Goal: Task Accomplishment & Management: Manage account settings

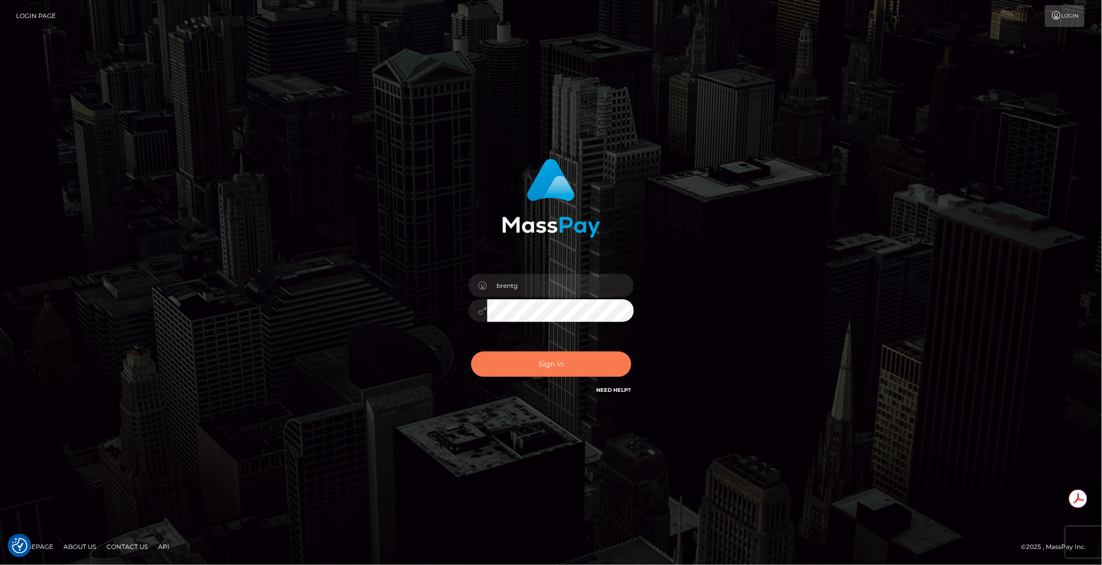
click at [533, 367] on button "Sign in" at bounding box center [551, 363] width 160 height 25
type input "brentg"
click at [527, 366] on button "Sign in" at bounding box center [551, 363] width 160 height 25
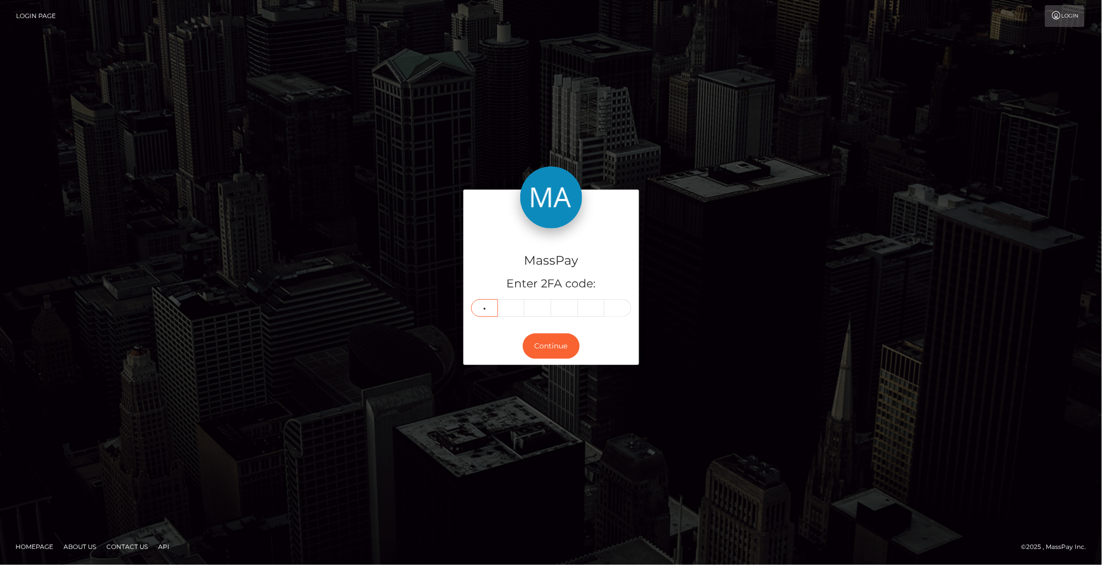
type input "7"
type input "6"
type input "2"
type input "6"
type input "8"
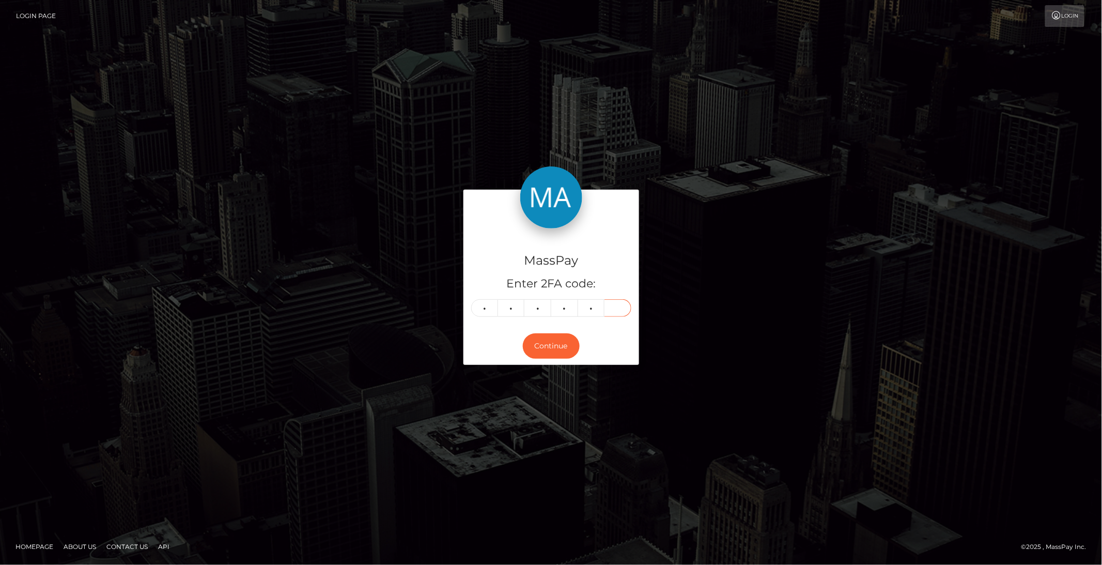
type input "1"
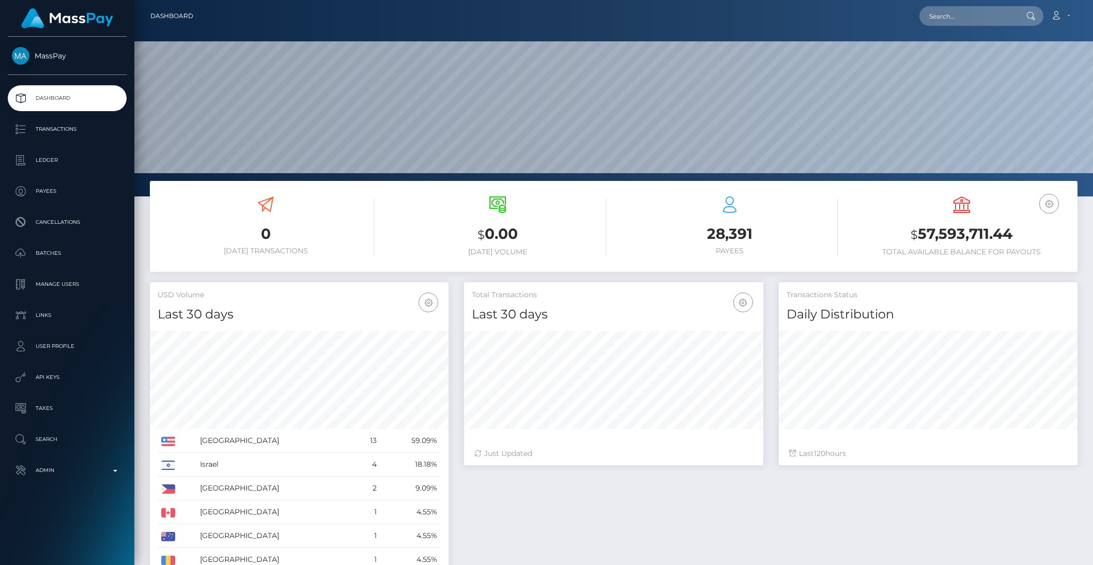
scroll to position [182, 298]
click at [952, 24] on input "text" at bounding box center [967, 16] width 97 height 20
paste input "pout_5whnCSOp6kXYy"
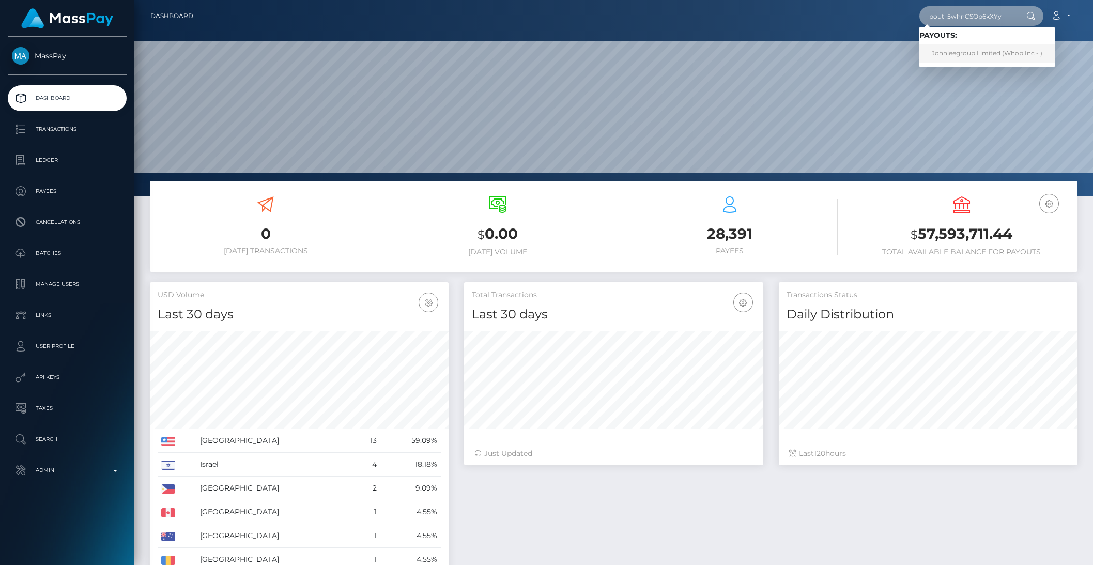
type input "pout_5whnCSOp6kXYy"
click at [958, 51] on link "Johnleegroup Limited (Whop Inc - )" at bounding box center [986, 53] width 135 height 19
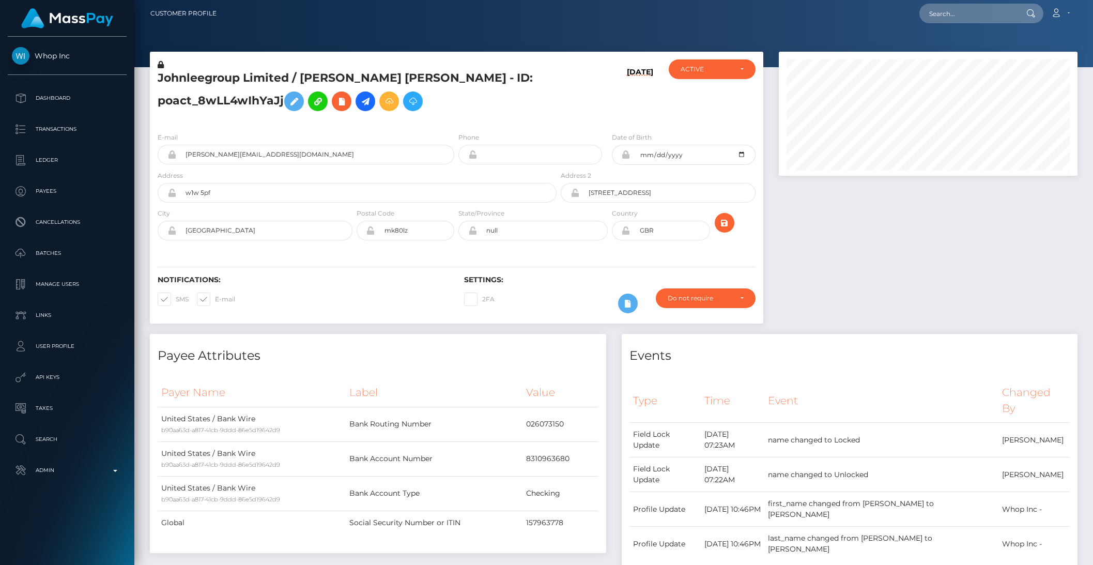
scroll to position [124, 298]
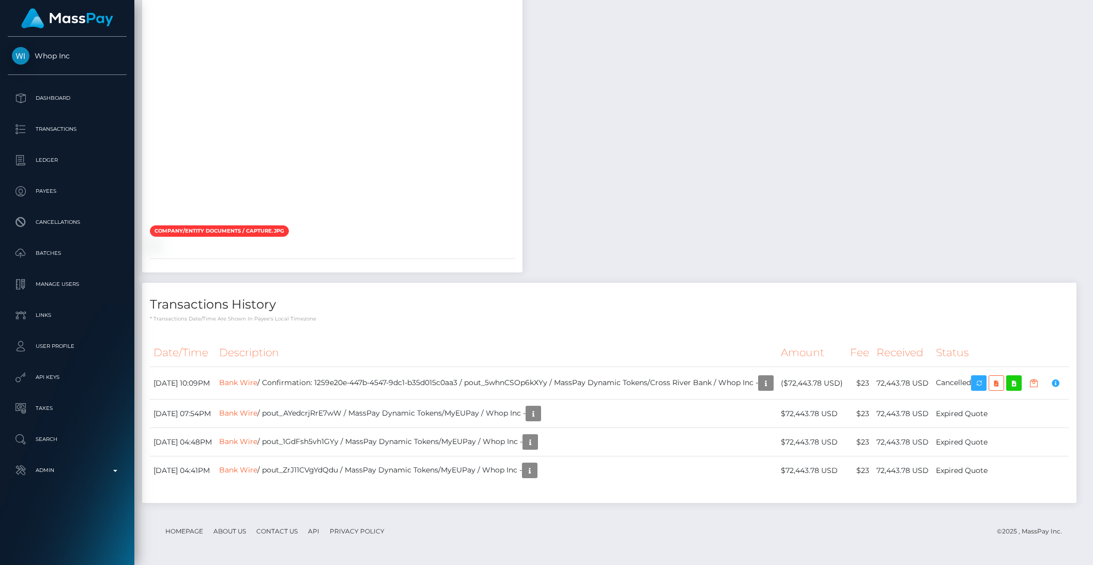
scroll to position [124, 298]
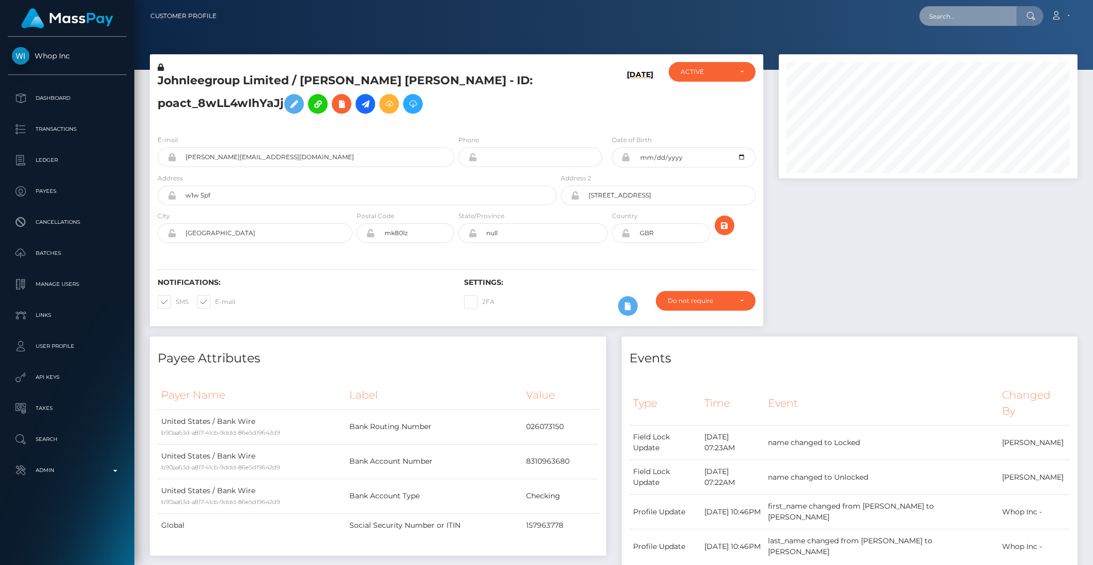
click at [955, 20] on input "text" at bounding box center [967, 16] width 97 height 20
paste input "pout_JAmn3Kd5or4HF"
click at [977, 17] on input "pout_JAmn3Kd5or4HF" at bounding box center [967, 16] width 97 height 20
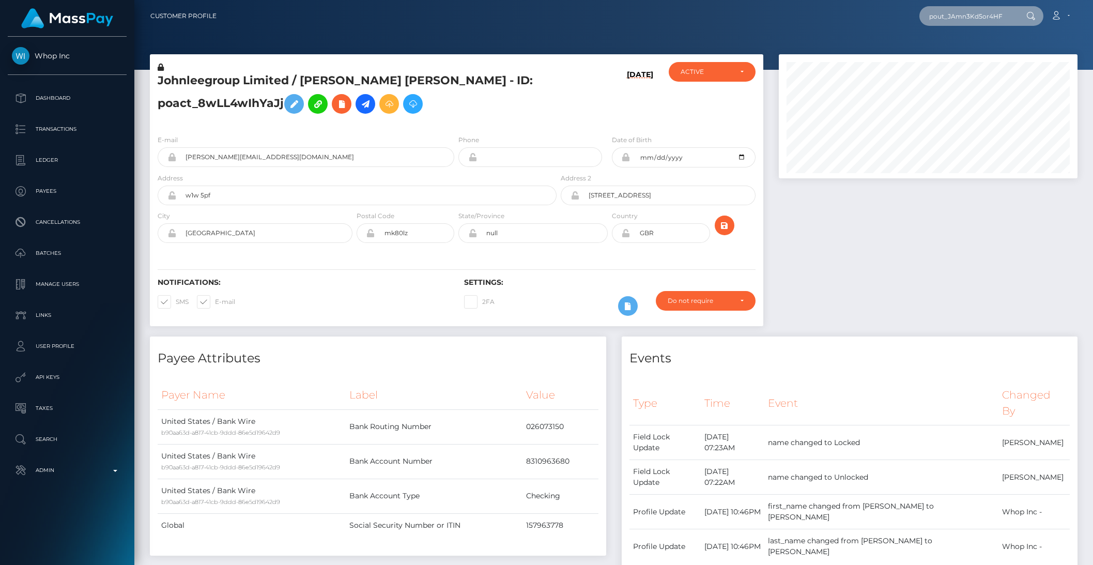
click at [977, 17] on input "pout_JAmn3Kd5or4HF" at bounding box center [967, 16] width 97 height 20
paste input "4bWBpBMspycyOhm1MCpmKsrebHS2"
type input "4bWBpBMspycyOhm1MCpmKsrebHS2"
click at [978, 51] on link "IVY MARIE DELORME" at bounding box center [960, 53] width 83 height 19
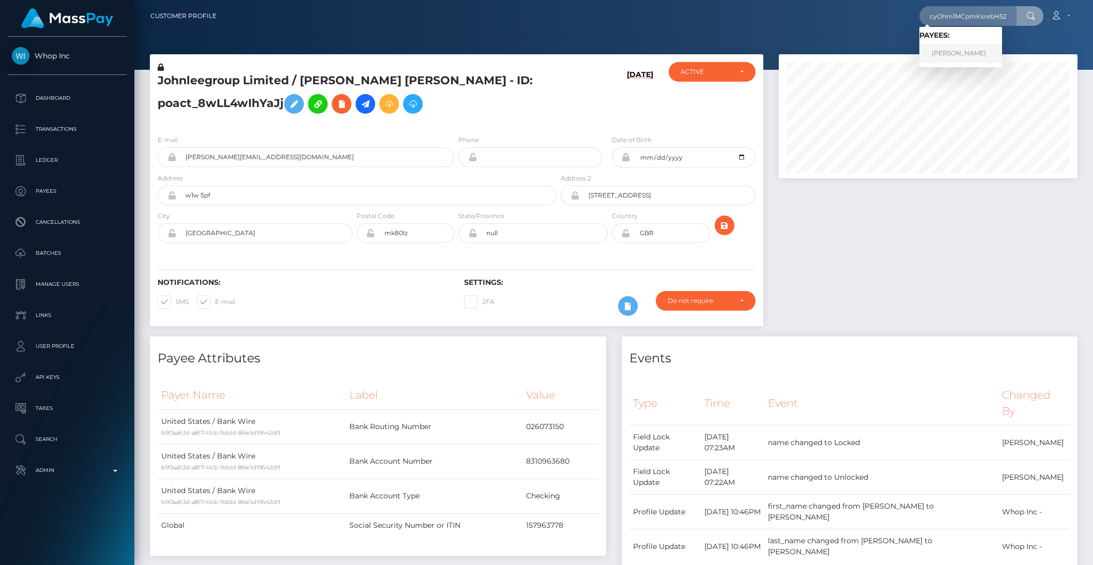
scroll to position [0, 0]
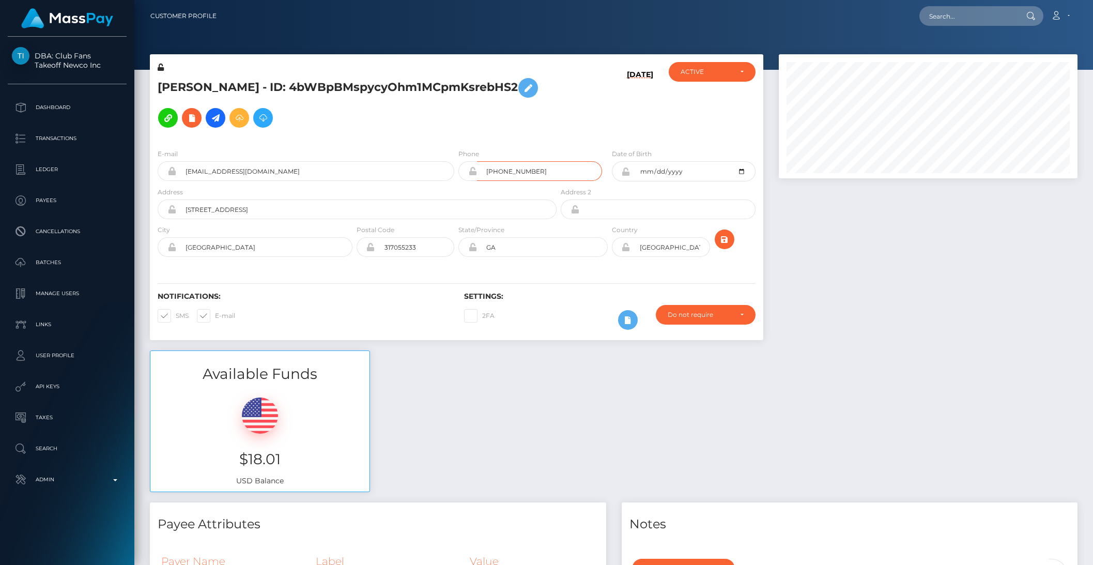
click at [534, 161] on input "(229) 296-8469" at bounding box center [539, 171] width 125 height 20
type input "2295833483"
click at [721, 233] on icon "submit" at bounding box center [724, 239] width 12 height 13
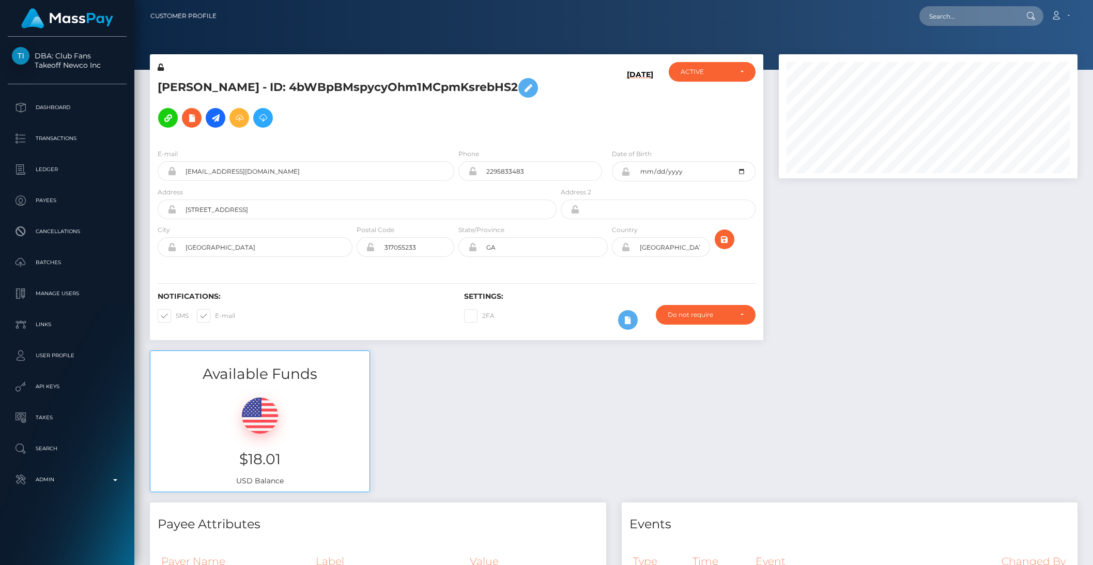
scroll to position [124, 298]
click at [951, 15] on input "text" at bounding box center [967, 16] width 97 height 20
paste input "5eGwBSFKCuNWSisEJT79qvwnP9D3"
type input "5eGwBSFKCuNWSisEJT79qvwnP9D3"
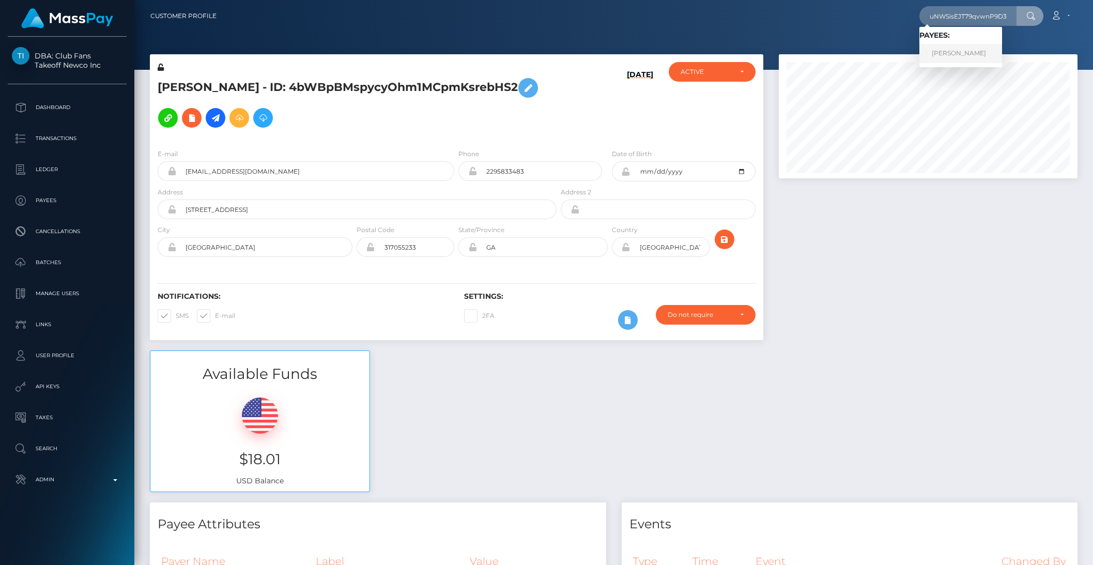
click at [976, 57] on link "DEKOTAH RILEY TOWLES" at bounding box center [960, 53] width 83 height 19
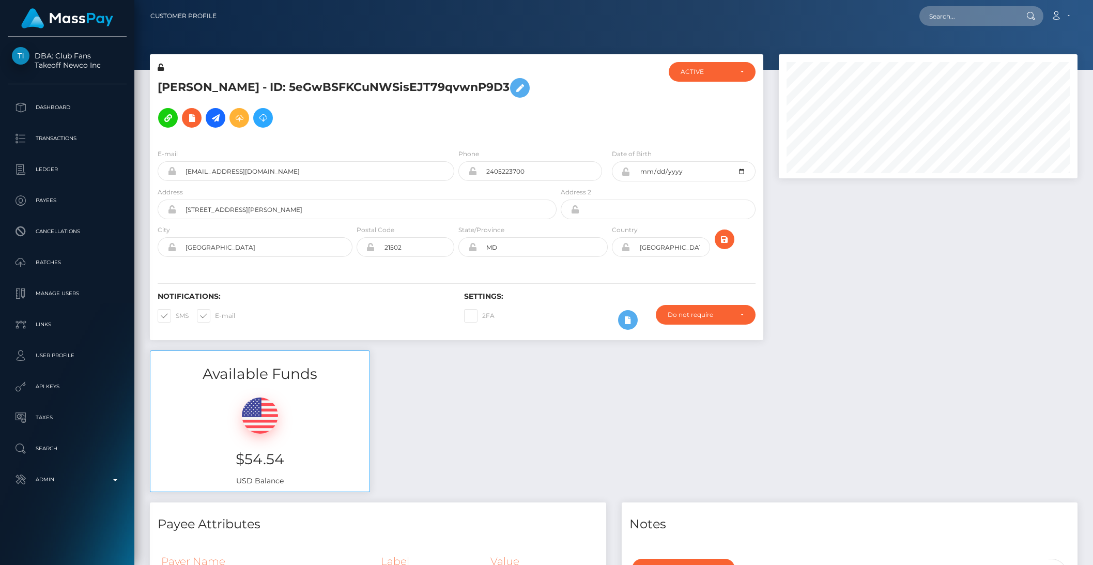
scroll to position [124, 298]
type input "2409207829"
click at [726, 233] on icon "submit" at bounding box center [724, 239] width 12 height 13
click at [968, 22] on input "text" at bounding box center [967, 16] width 97 height 20
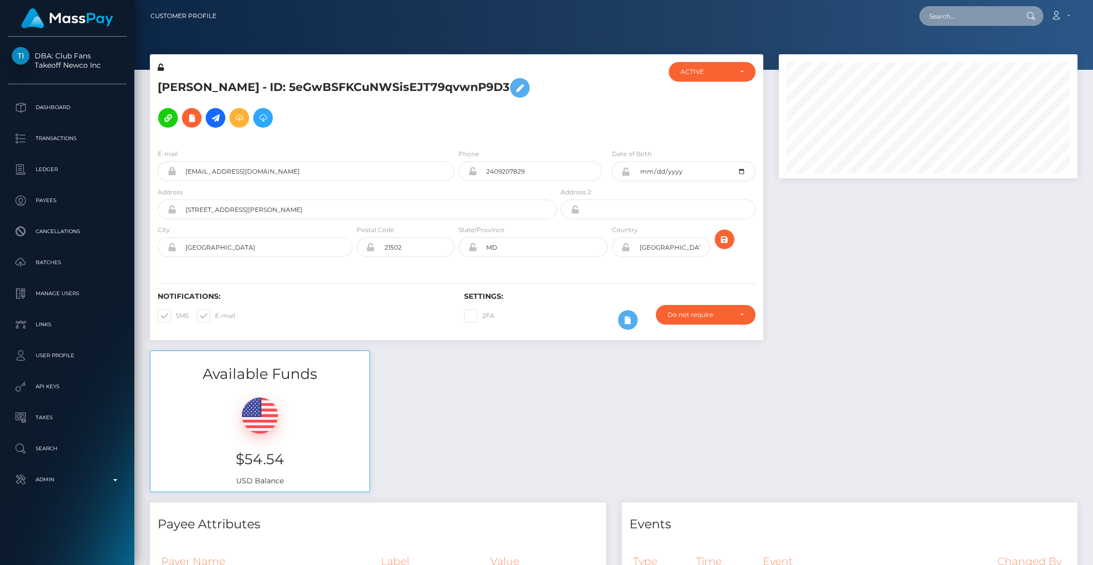
paste input "XVGn5xcQPBhQPK45Mr3OKK8Yizy1"
type input "XVGn5xcQPBhQPK45Mr3OKK8Yizy1"
click at [972, 48] on link "FRANCHESTER OMOSUKPON NOTOE" at bounding box center [971, 53] width 104 height 19
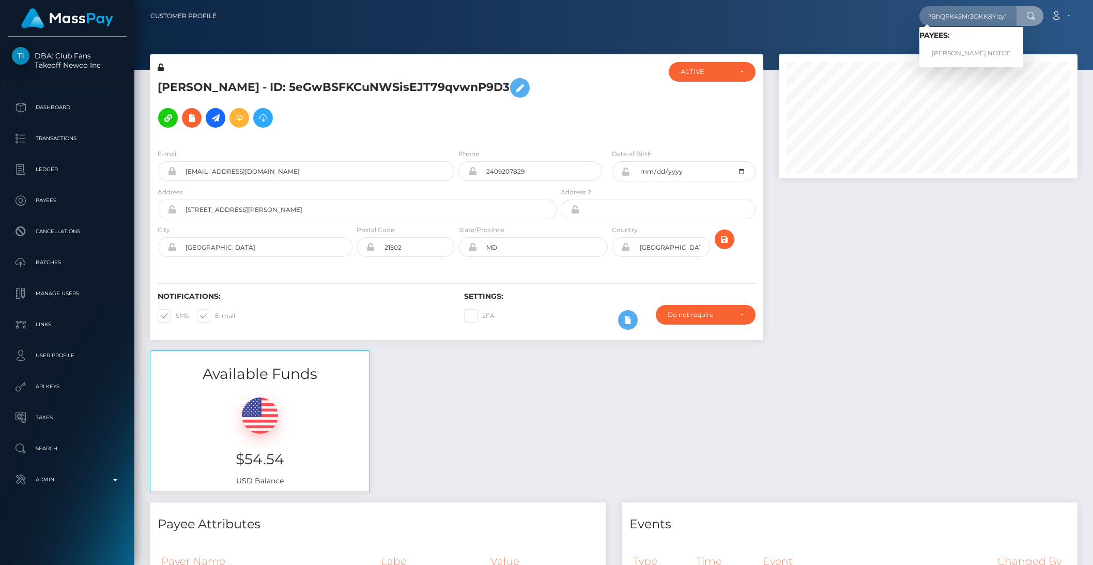
scroll to position [0, 0]
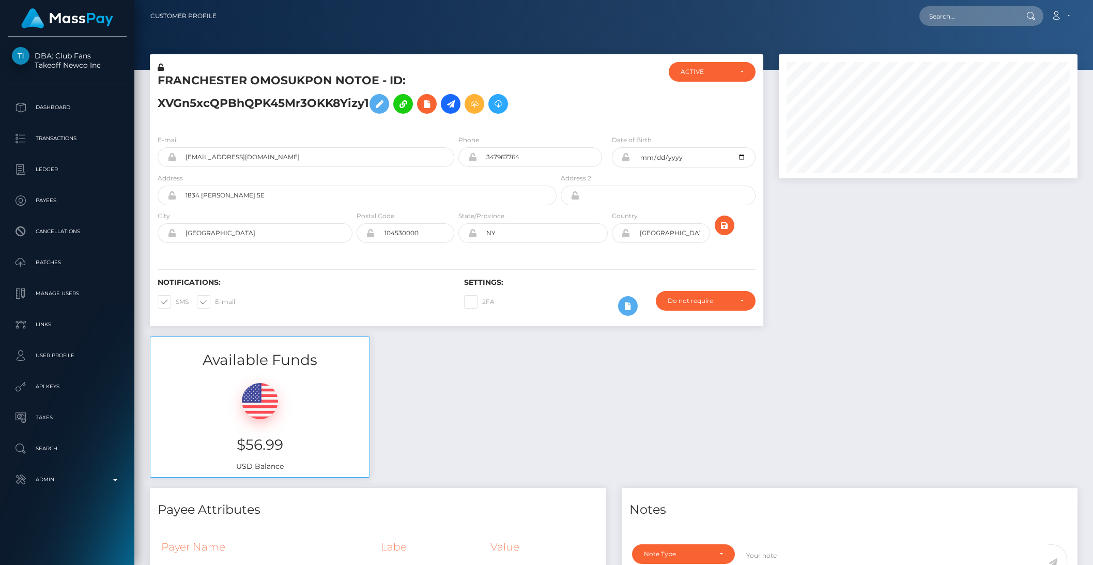
scroll to position [124, 298]
click at [511, 154] on input "347967764" at bounding box center [539, 157] width 125 height 20
type input "3479677764"
click at [726, 223] on icon "submit" at bounding box center [724, 225] width 12 height 13
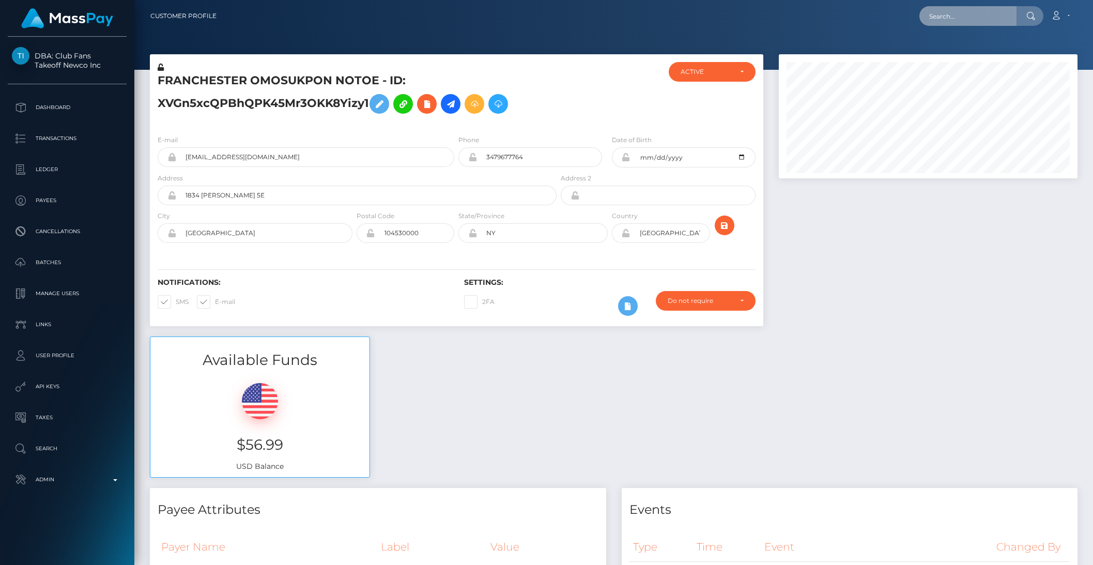
click at [951, 9] on input "text" at bounding box center [967, 16] width 97 height 20
paste input "pjycNmKRIAWqsRfBAs1fF4sDSge2"
type input "pjycNmKRIAWqsRfBAs1fF4sDSge2"
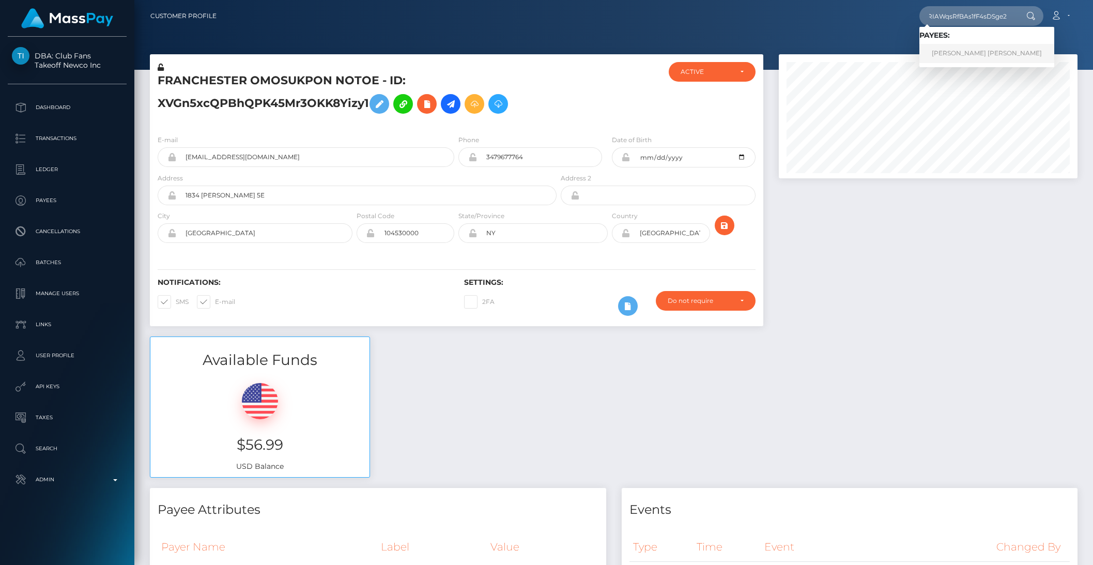
click at [955, 58] on link "JOSEPHINA CHRISTINA LOPEZ" at bounding box center [986, 53] width 135 height 19
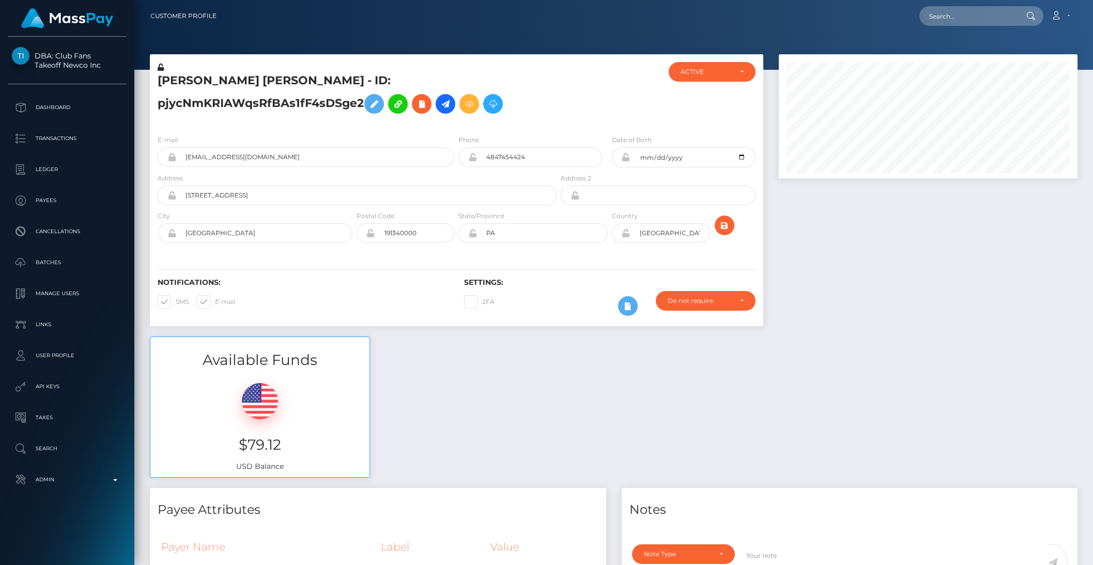
scroll to position [124, 298]
click at [508, 157] on input "4847454424" at bounding box center [539, 157] width 125 height 20
type input "2675599767"
click at [726, 226] on icon "submit" at bounding box center [724, 225] width 12 height 13
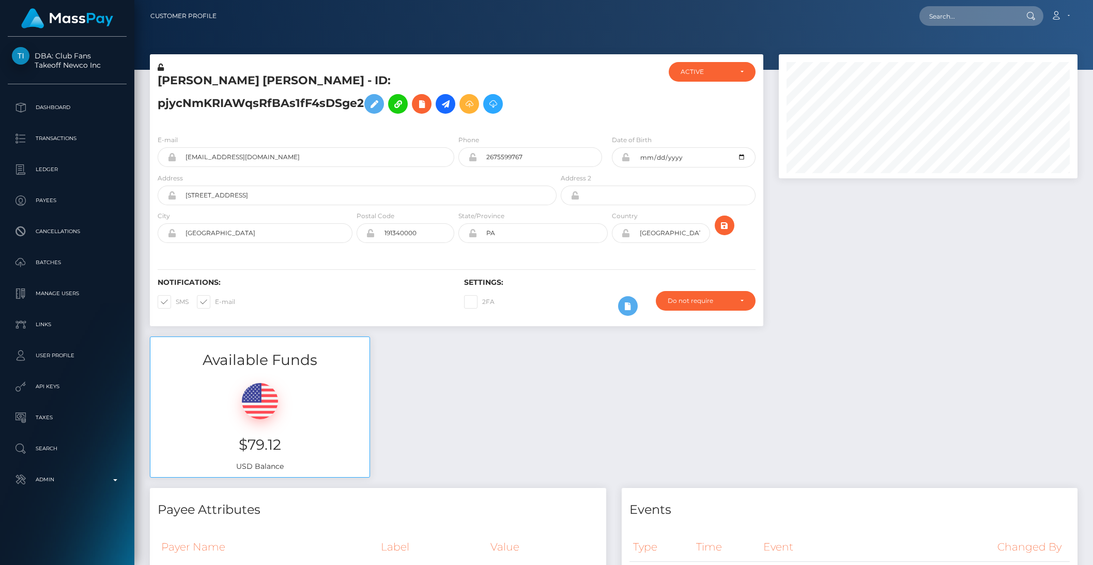
scroll to position [124, 298]
click at [969, 19] on input "text" at bounding box center [967, 16] width 97 height 20
paste input "xwUEV9AVnKhePQnQOQMMMpzbrwv1"
type input "xwUEV9AVnKhePQnQOQMMMpzbrwv1"
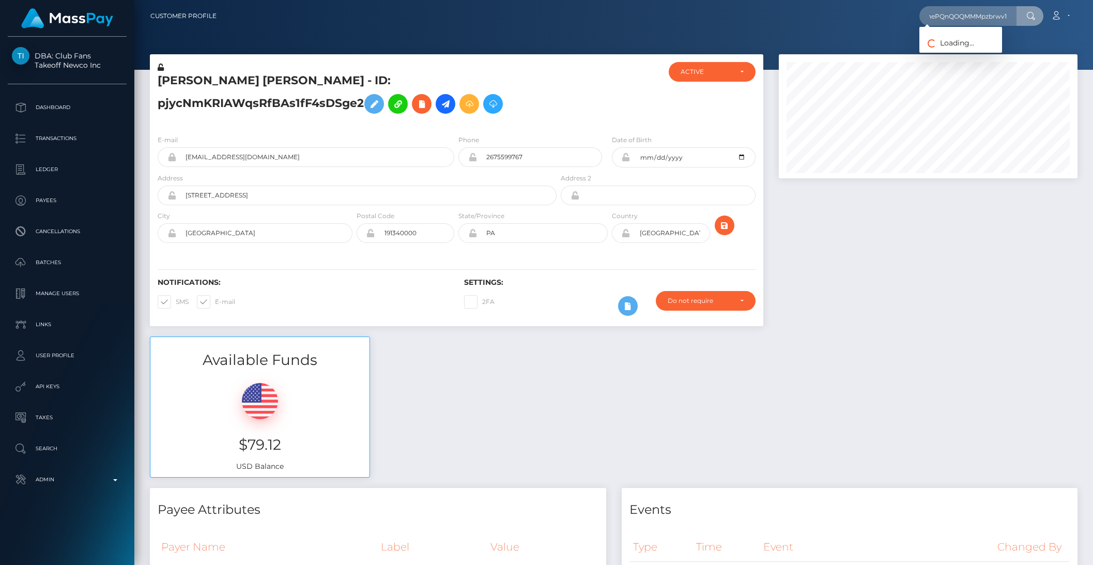
scroll to position [0, 0]
click at [950, 52] on link "[PERSON_NAME]" at bounding box center [960, 53] width 83 height 19
click at [950, 52] on div at bounding box center [613, 35] width 959 height 70
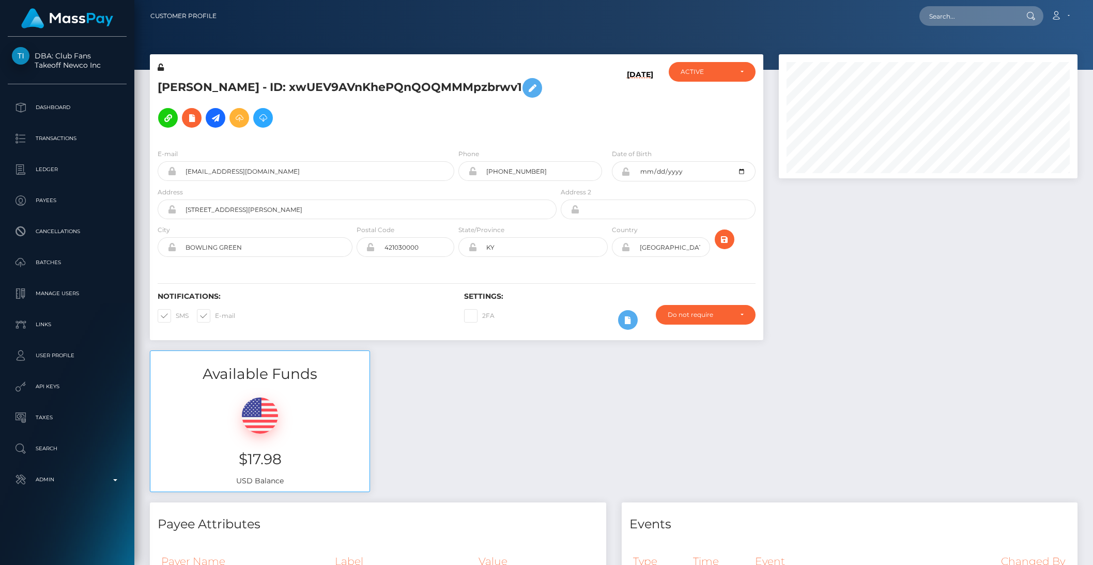
scroll to position [124, 298]
click at [563, 161] on input "[PHONE_NUMBER]" at bounding box center [539, 171] width 125 height 20
click at [563, 161] on input "+12704561045" at bounding box center [539, 171] width 125 height 20
type input "+"
type input "2707994743"
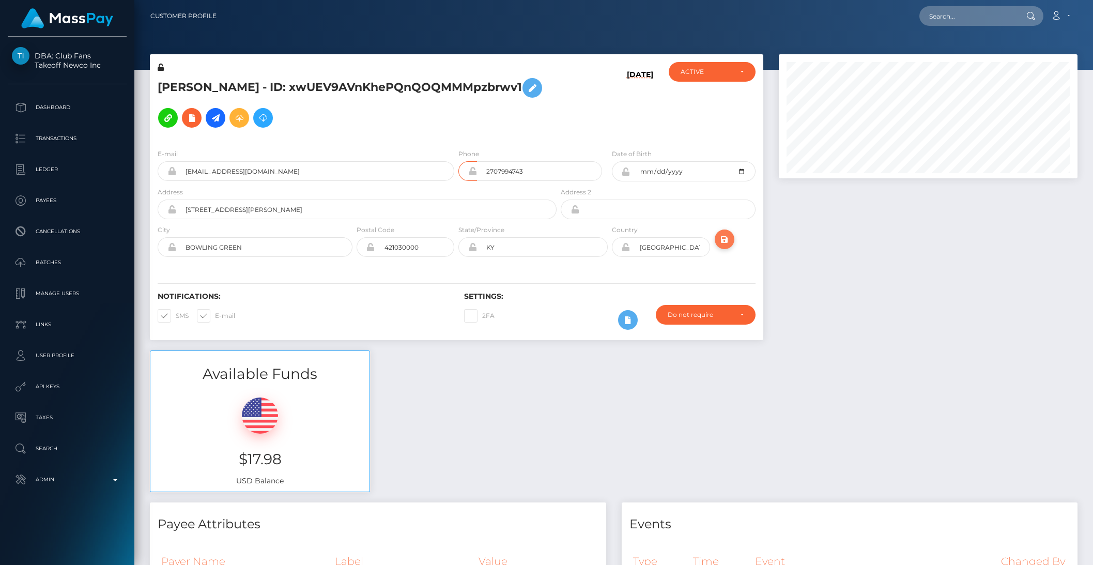
click at [729, 233] on icon "submit" at bounding box center [724, 239] width 12 height 13
click at [954, 25] on input "text" at bounding box center [967, 16] width 97 height 20
paste input "5eGwBSFKCuNWSisEJT79qvwnP9D3"
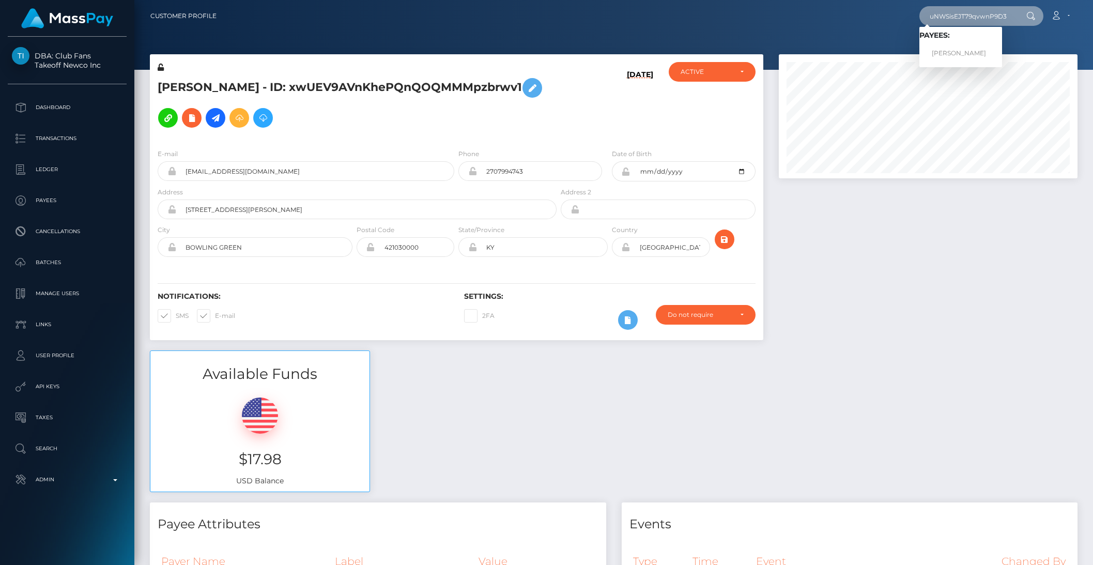
type input "5eGwBSFKCuNWSisEJT79qvwnP9D3"
click at [948, 45] on link "DEKOTAH RILEY TOWLES" at bounding box center [960, 53] width 83 height 19
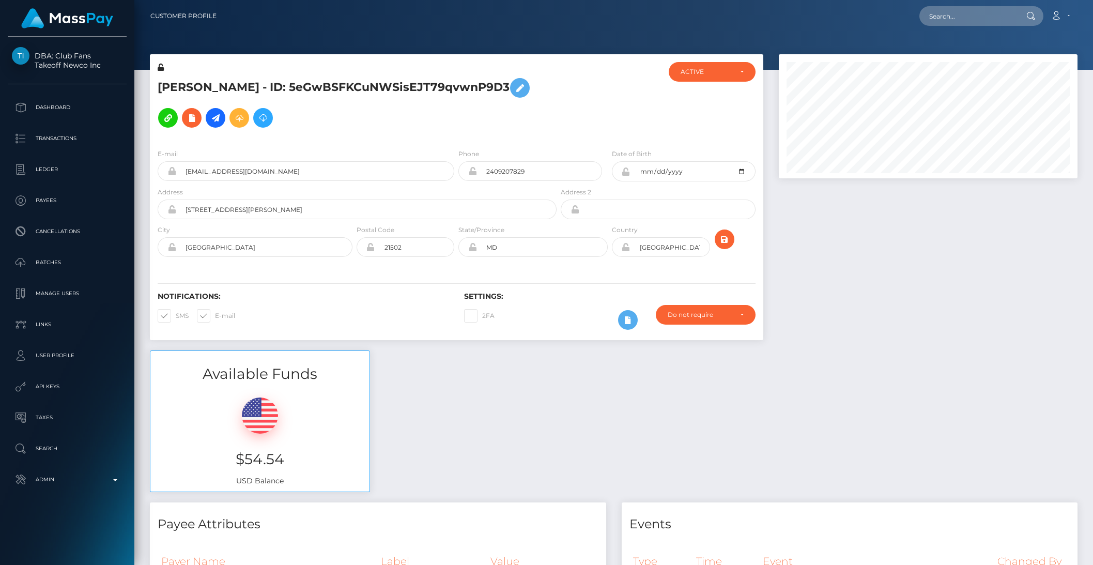
scroll to position [124, 298]
drag, startPoint x: 500, startPoint y: 155, endPoint x: 510, endPoint y: 155, distance: 9.8
click at [510, 161] on input "2409207829" at bounding box center [539, 171] width 125 height 20
drag, startPoint x: 499, startPoint y: 156, endPoint x: 510, endPoint y: 156, distance: 10.9
click at [510, 161] on input "2409207829" at bounding box center [539, 171] width 125 height 20
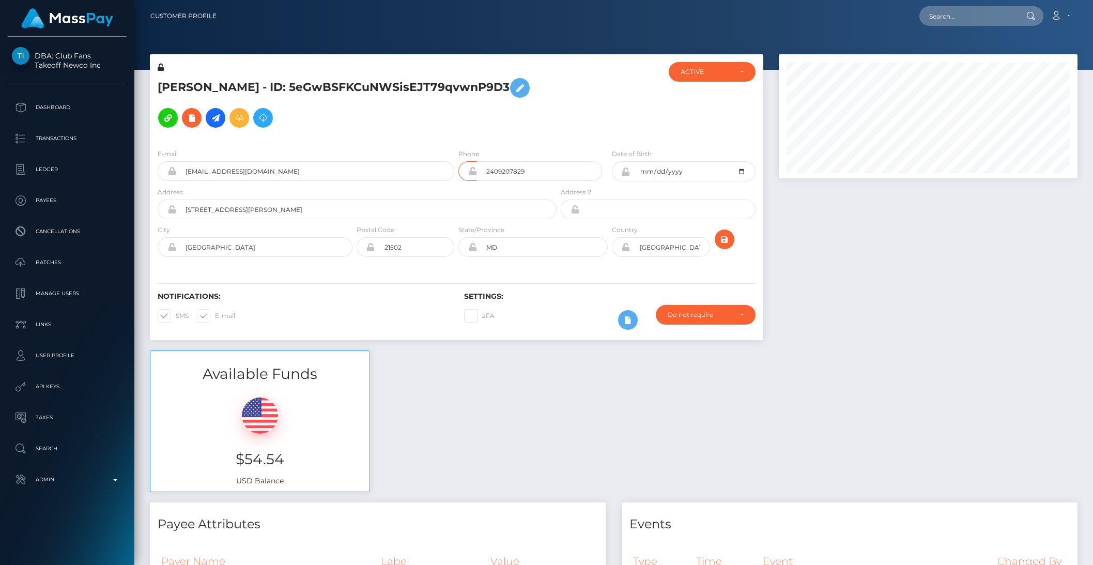
click at [473, 167] on icon at bounding box center [472, 171] width 9 height 8
click at [968, 12] on input "text" at bounding box center [967, 16] width 97 height 20
paste input "pout_5whnCSOp6kXYy"
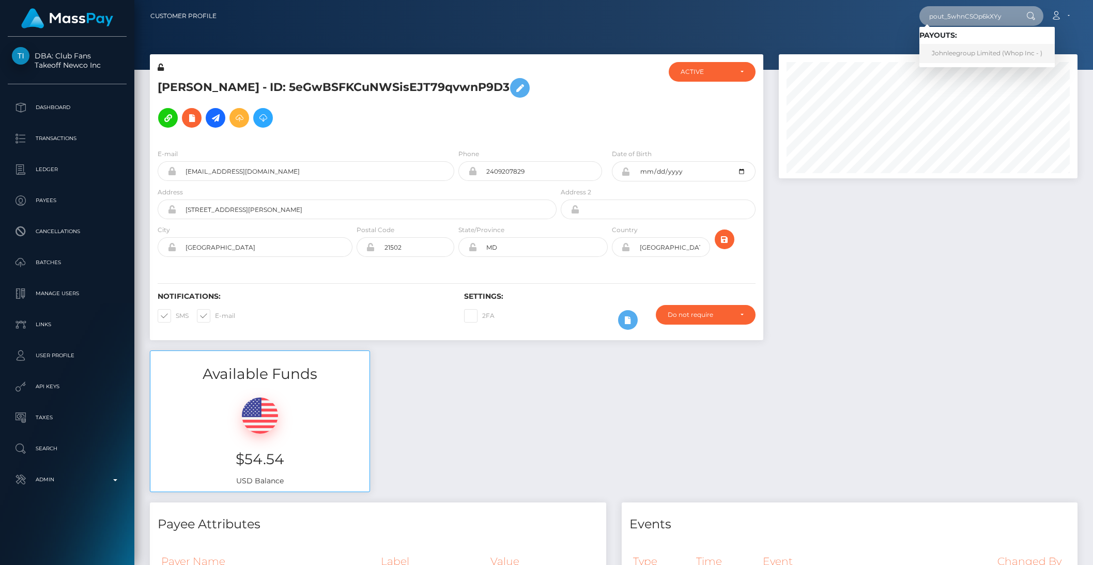
type input "pout_5whnCSOp6kXYy"
click at [962, 51] on link "Johnleegroup Limited (Whop Inc - )" at bounding box center [986, 53] width 135 height 19
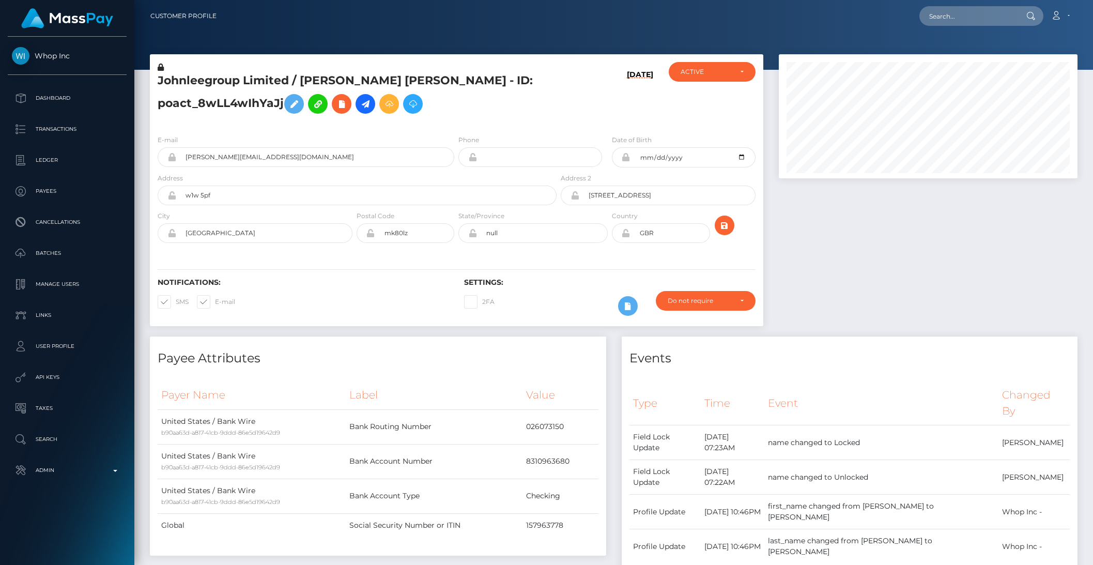
click at [215, 103] on h5 "Johnleegroup Limited / [PERSON_NAME] [PERSON_NAME] - ID: poact_8wLL4wIhYaJj" at bounding box center [354, 96] width 393 height 46
click at [215, 103] on h5 "Johnleegroup Limited / JOHN SOU YIP LEE - ID: poact_8wLL4wIhYaJj" at bounding box center [354, 96] width 393 height 46
click at [838, 272] on div at bounding box center [928, 195] width 314 height 282
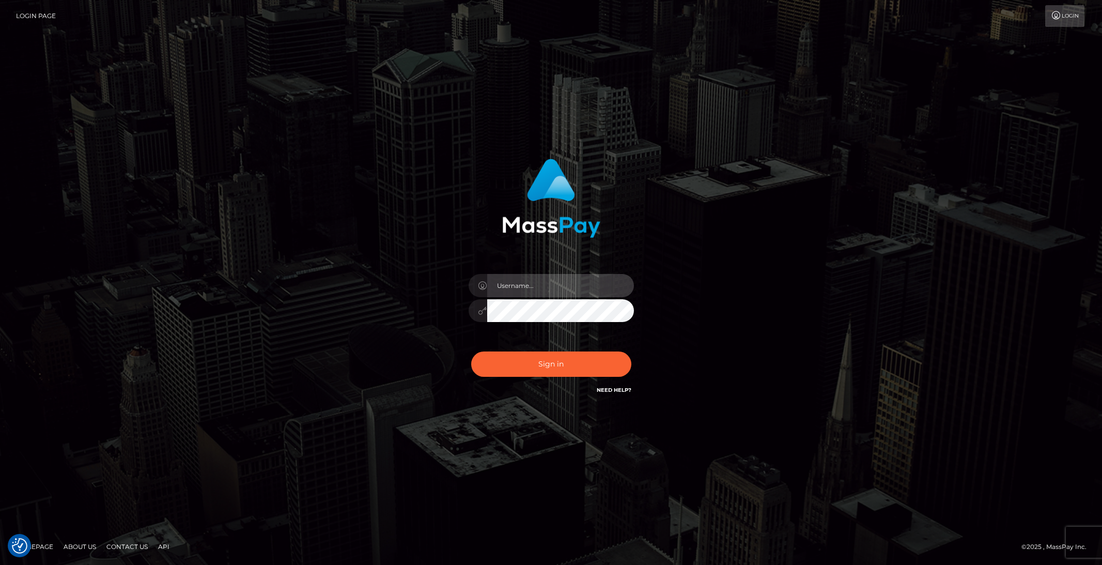
type input "brentg"
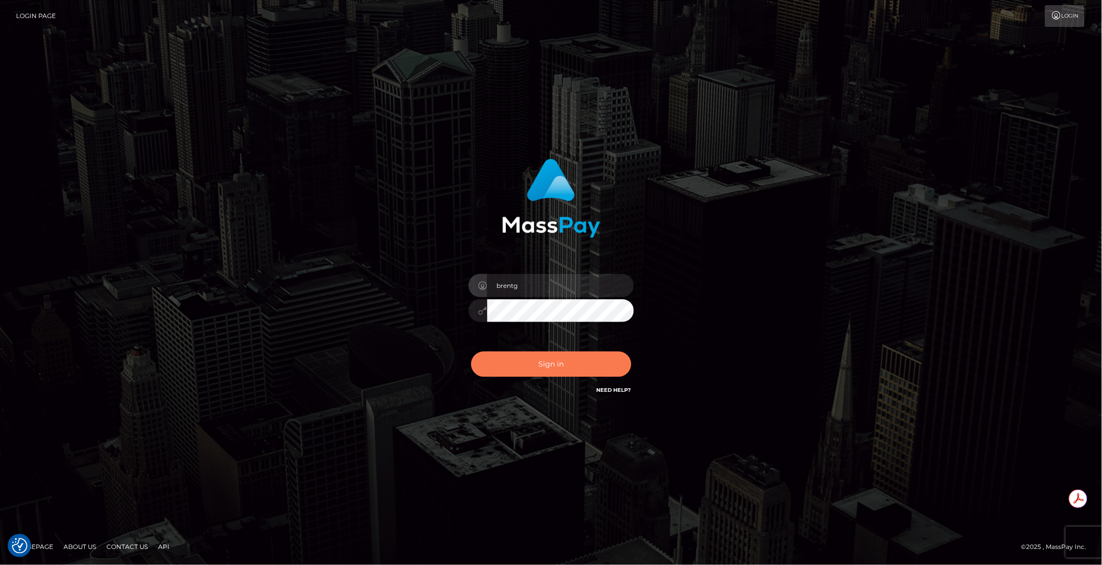
click at [541, 362] on button "Sign in" at bounding box center [551, 363] width 160 height 25
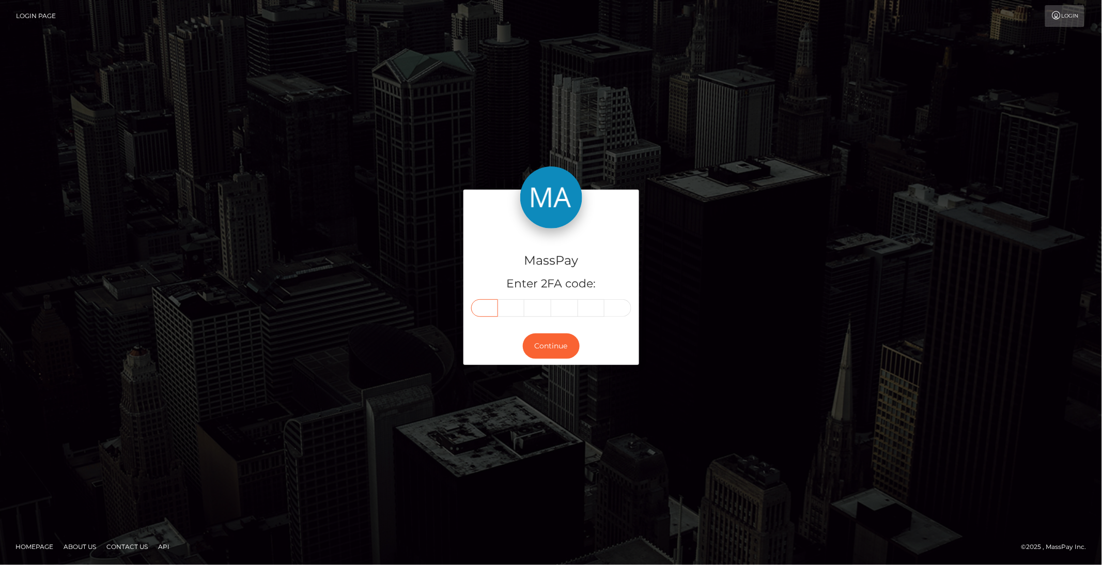
paste input "9"
type input "9"
type input "7"
type input "3"
type input "8"
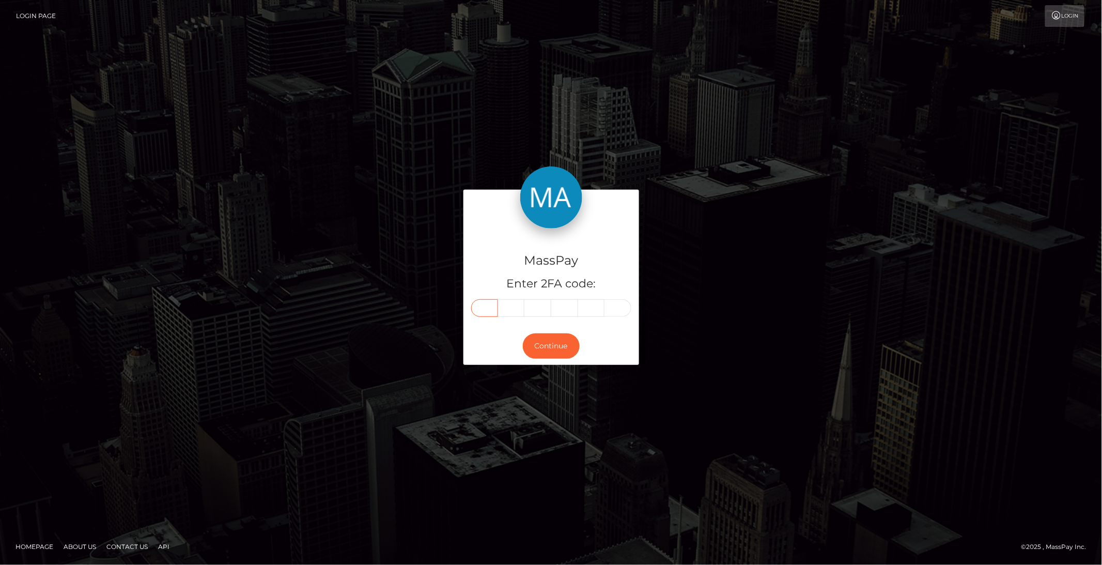
type input "7"
type input "5"
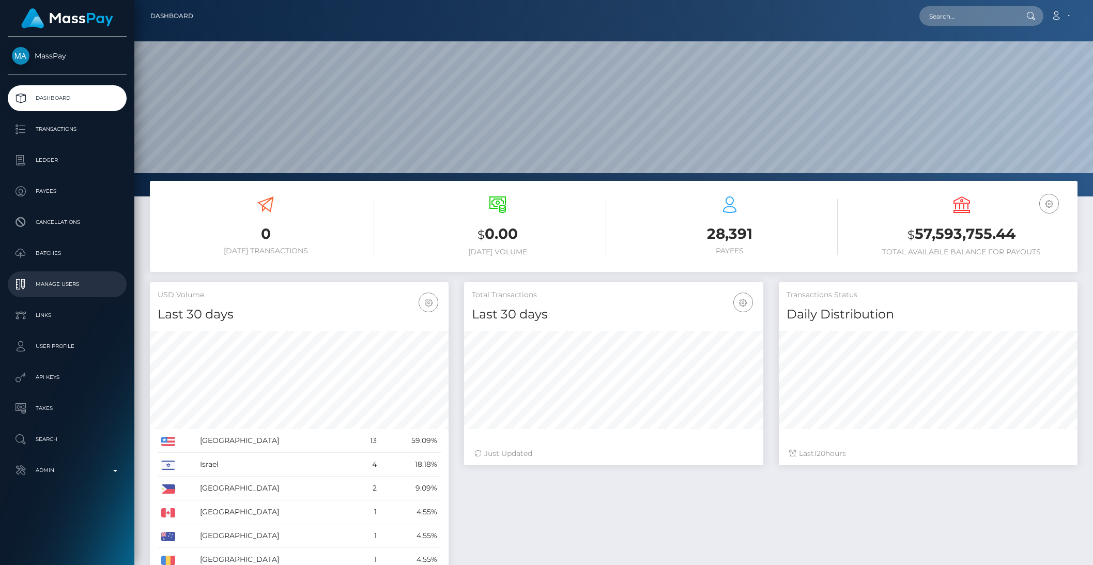
scroll to position [182, 298]
click at [959, 24] on input "poact_8wLL4wIhYaJj" at bounding box center [967, 16] width 97 height 20
click at [947, 23] on input "poact_8wLL4wIhYaJj" at bounding box center [967, 16] width 97 height 20
type input "poact_8wLL4wIhYaJj"
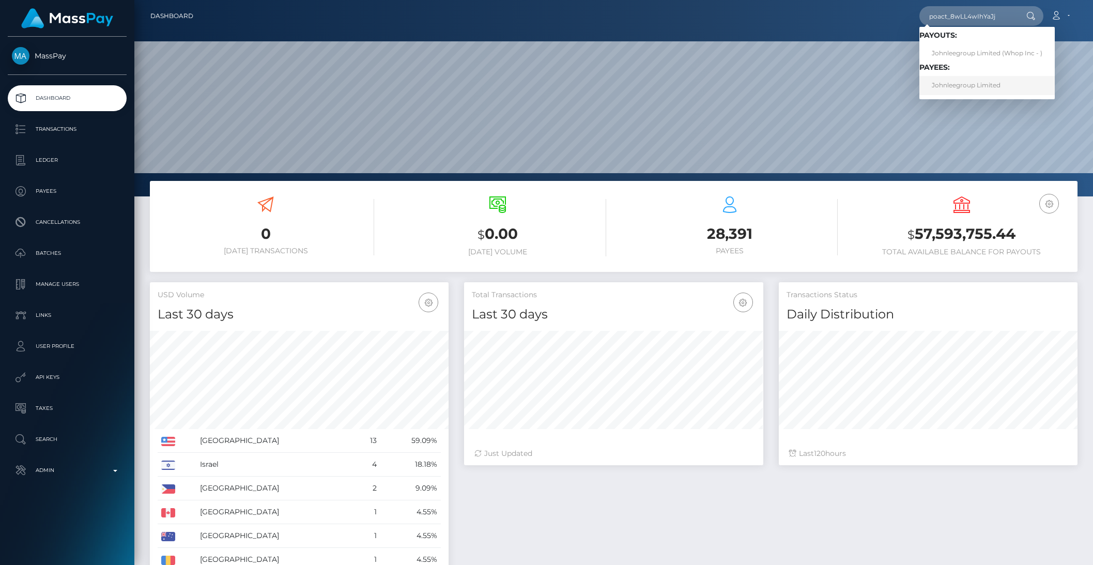
click at [985, 86] on link "Johnleegroup Limited" at bounding box center [986, 85] width 135 height 19
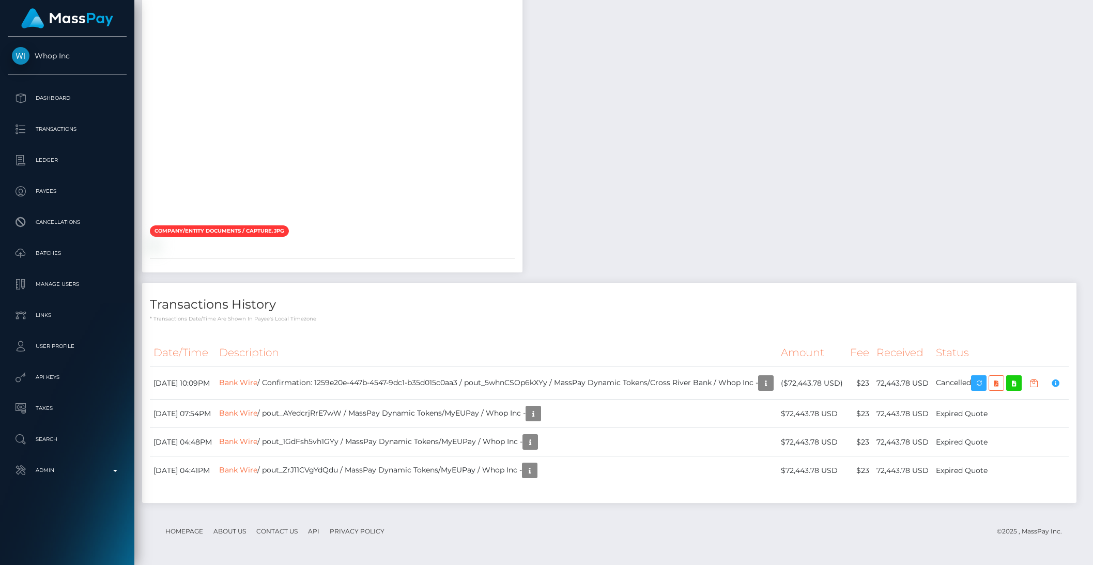
scroll to position [124, 298]
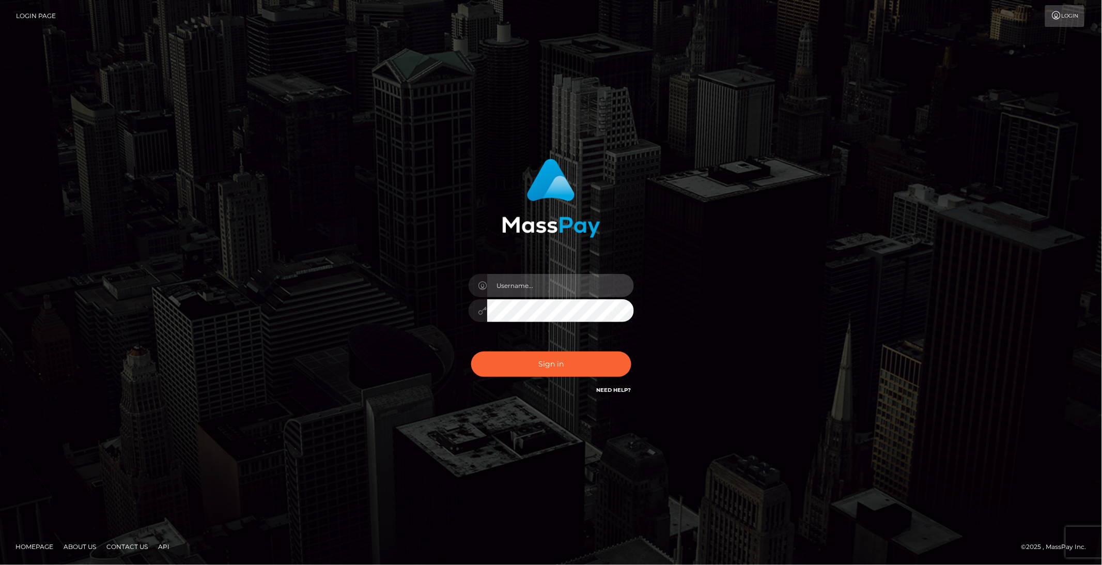
type input "brentg"
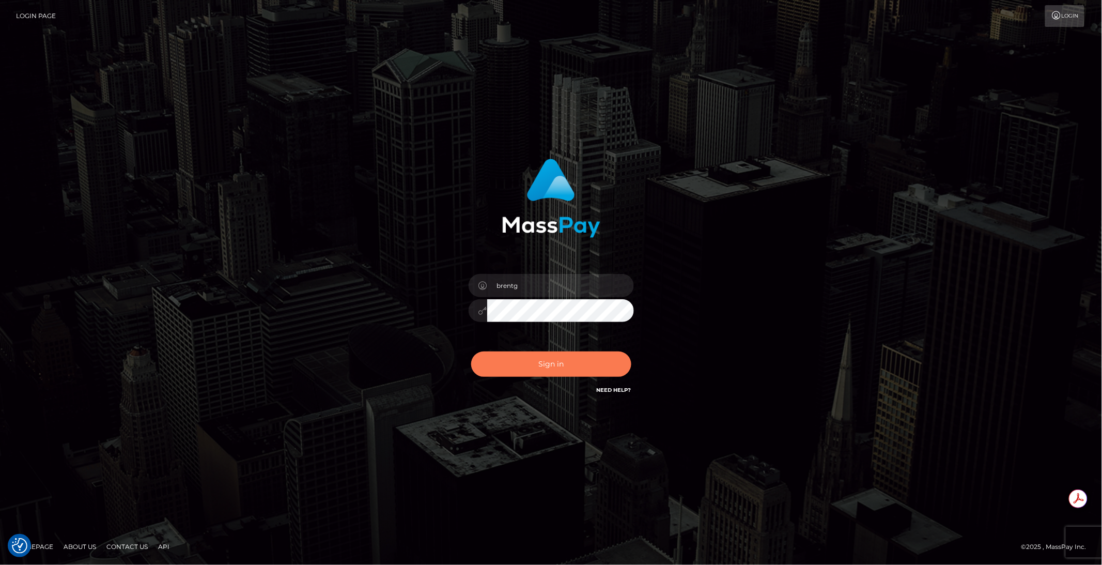
click at [527, 361] on button "Sign in" at bounding box center [551, 363] width 160 height 25
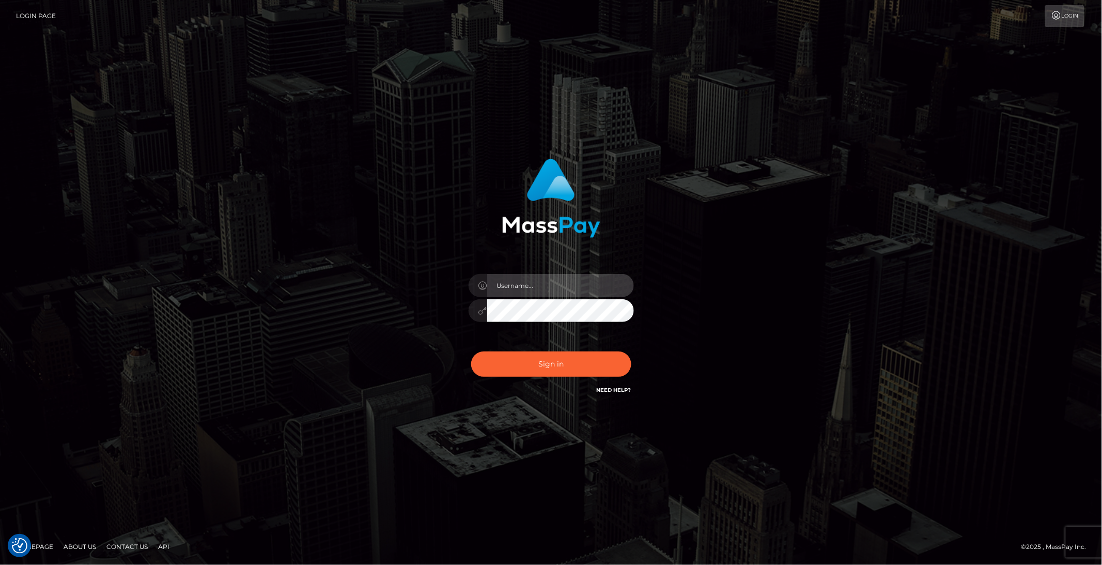
type input "brentg"
click at [521, 366] on button "Sign in" at bounding box center [551, 363] width 160 height 25
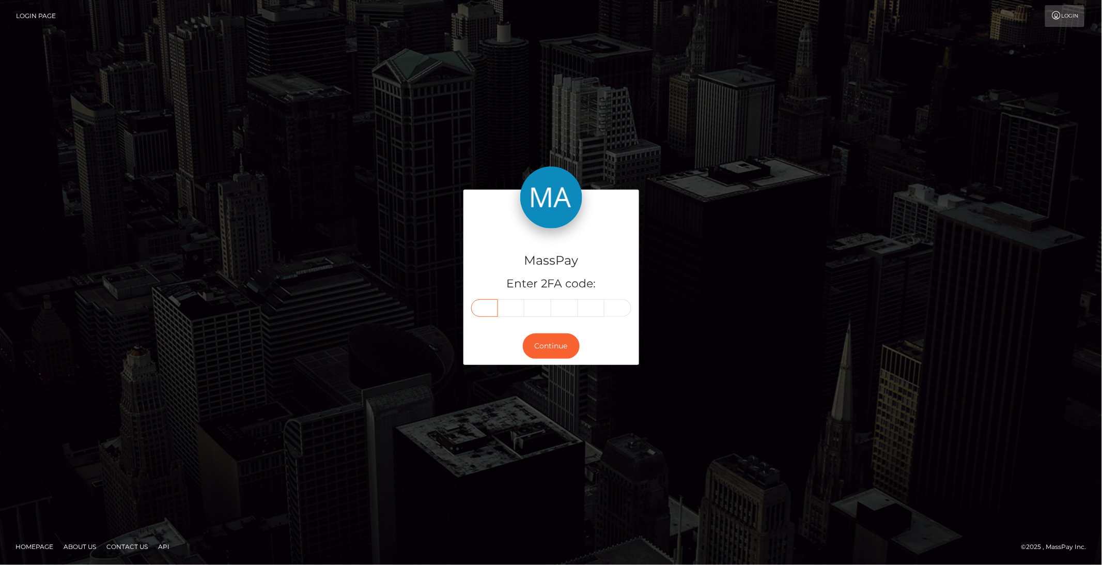
click at [494, 307] on input "text" at bounding box center [484, 308] width 27 height 18
paste input "0"
type input "0"
type input "2"
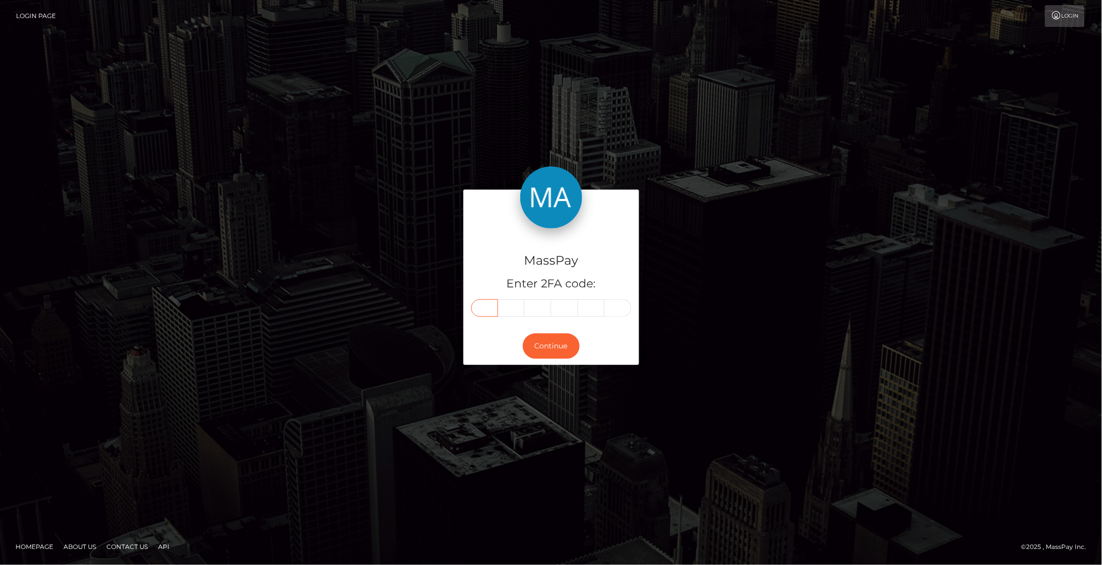
type input "9"
type input "7"
type input "2"
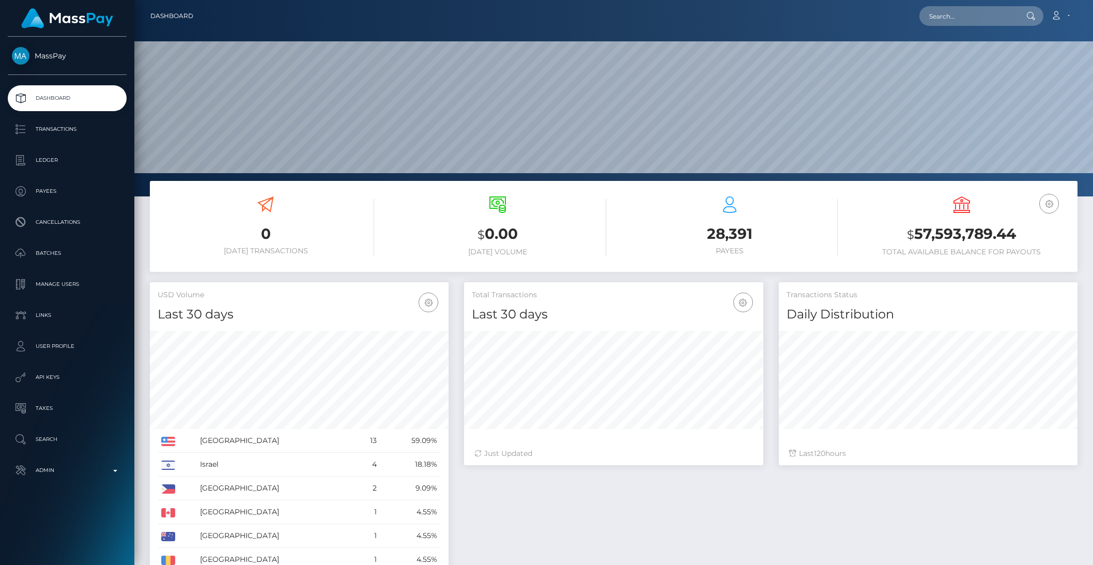
scroll to position [182, 298]
click at [57, 131] on p "Transactions" at bounding box center [67, 129] width 111 height 16
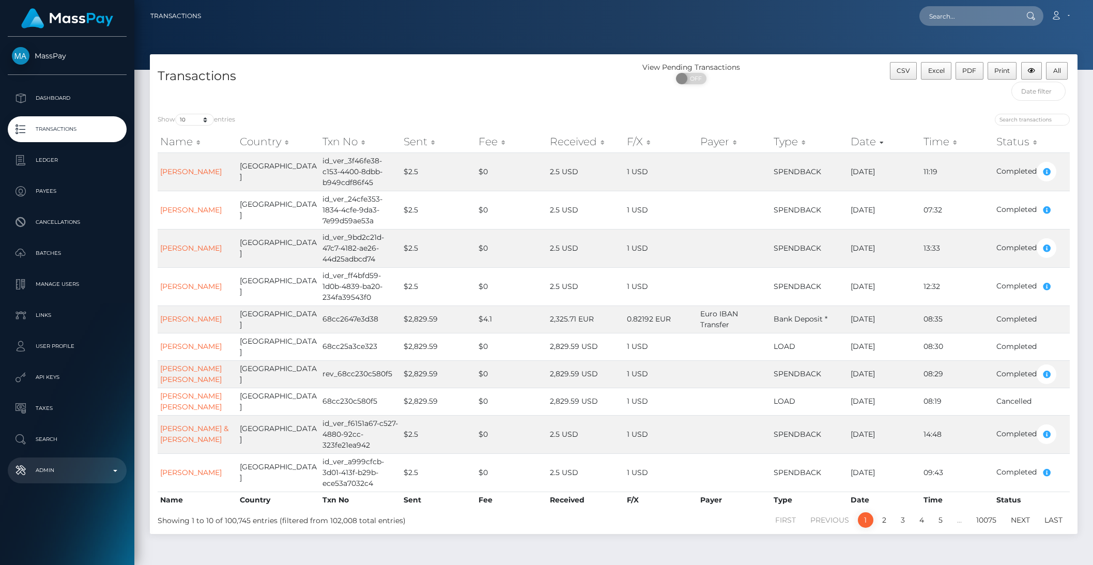
click at [63, 472] on p "Admin" at bounding box center [67, 471] width 111 height 16
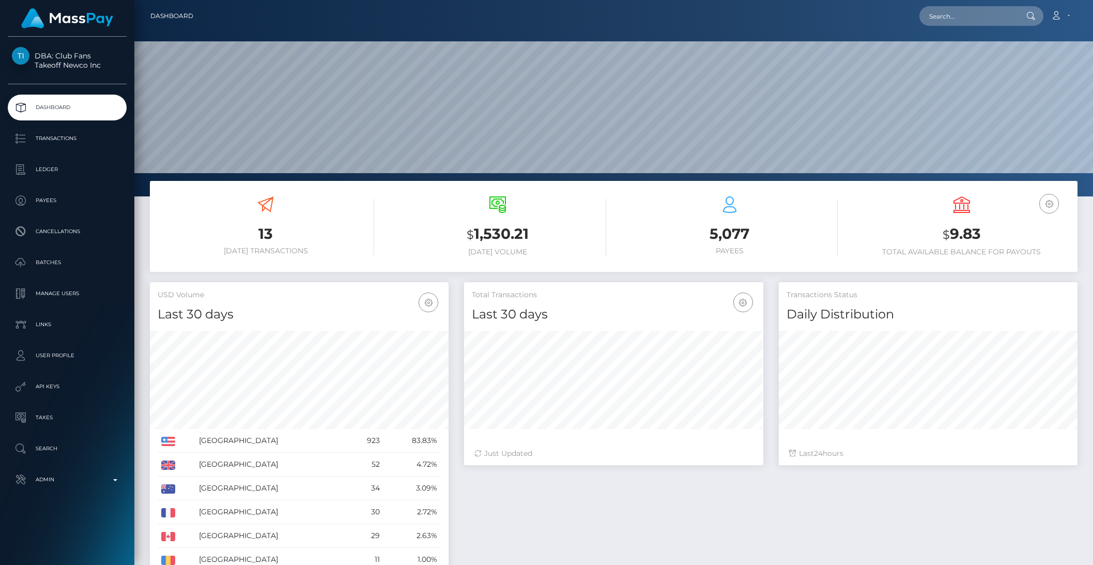
scroll to position [182, 298]
click at [76, 298] on p "Manage Users" at bounding box center [67, 294] width 111 height 16
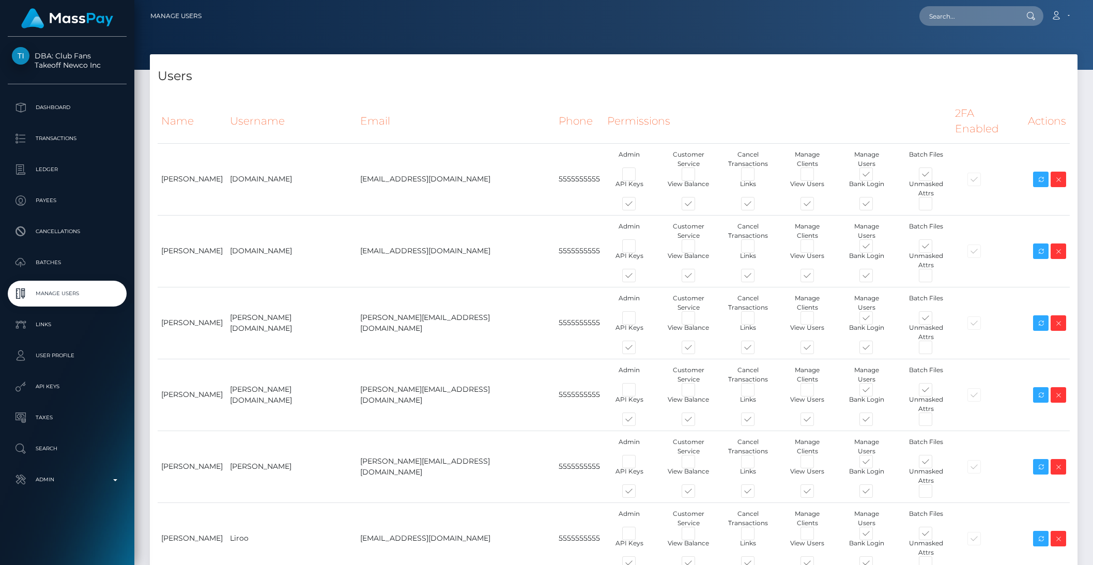
type input "brentg"
click at [945, 15] on input "text" at bounding box center [967, 16] width 97 height 20
paste input "pout_5whnCSOp6kXYy"
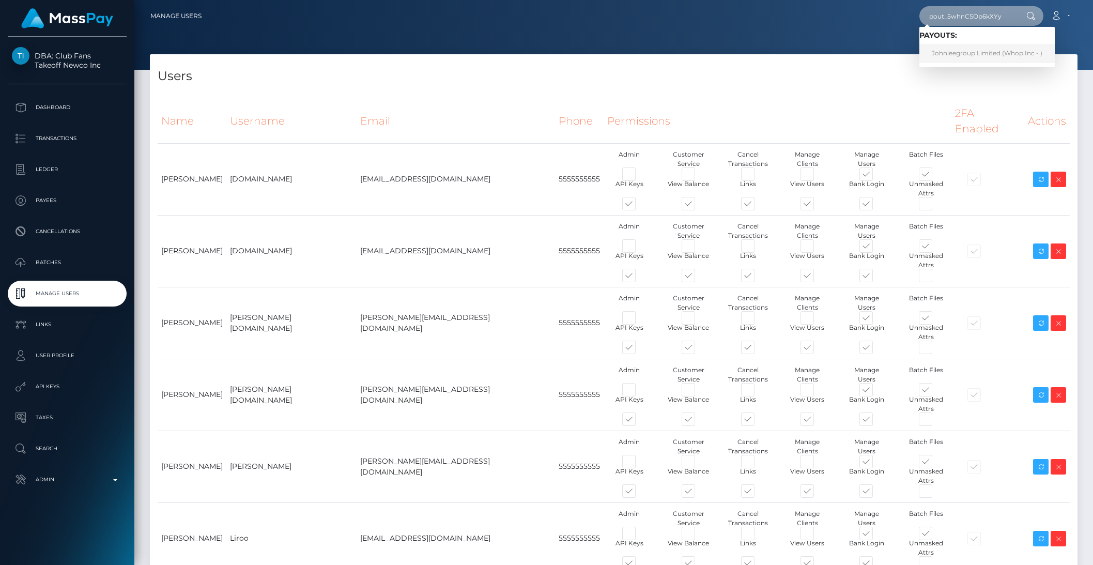
type input "pout_5whnCSOp6kXYy"
click at [954, 57] on link "Johnleegroup Limited (Whop Inc - )" at bounding box center [986, 53] width 135 height 19
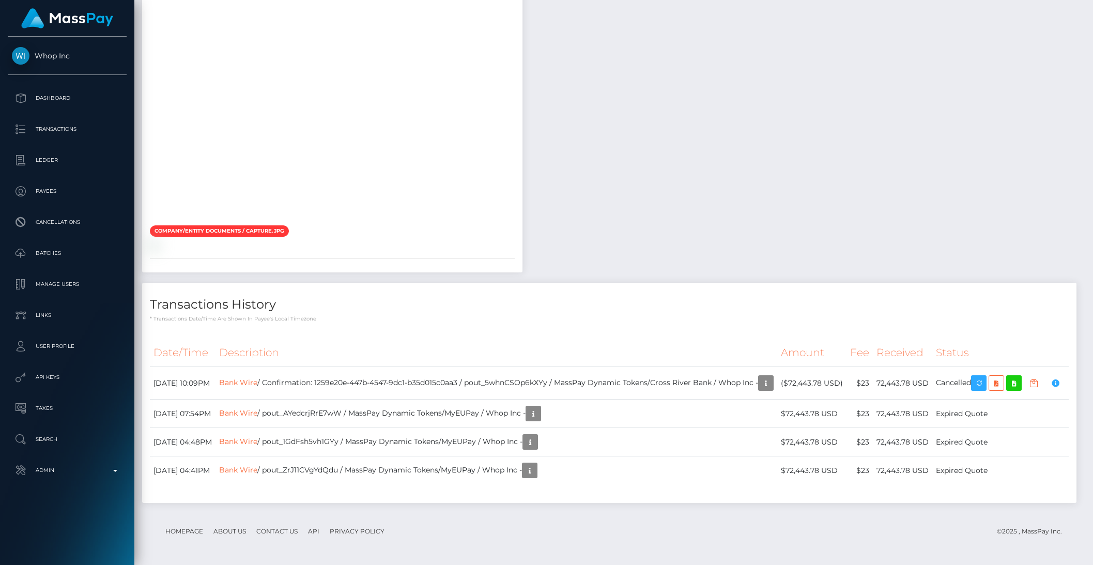
scroll to position [1938, 0]
